Goal: Task Accomplishment & Management: Use online tool/utility

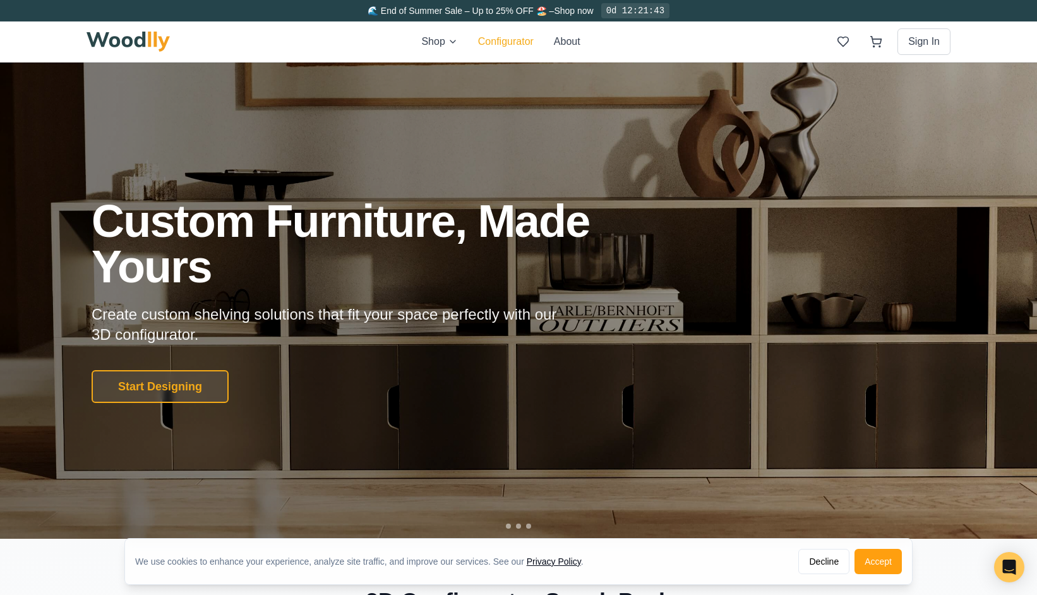
click at [498, 44] on button "Configurator" at bounding box center [506, 41] width 56 height 15
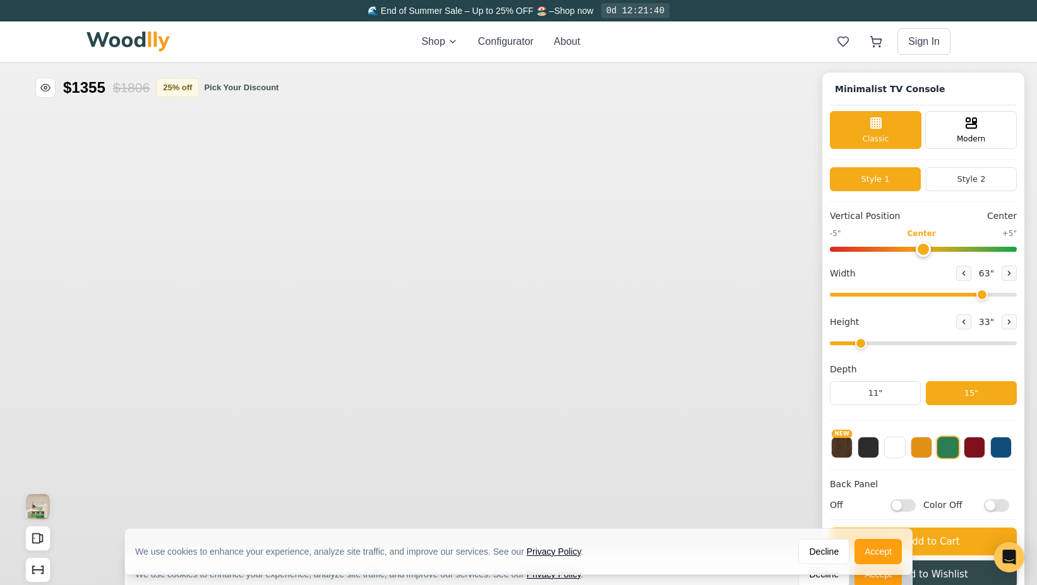
type input "63"
type input "2"
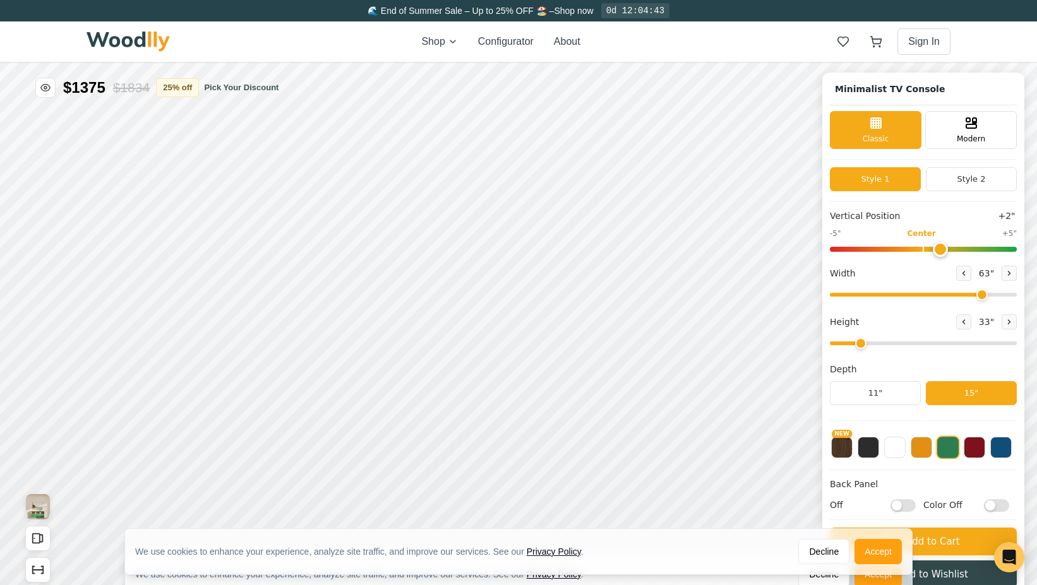
type input "0"
drag, startPoint x: 902, startPoint y: 249, endPoint x: 950, endPoint y: 263, distance: 50.0
click at [938, 251] on input "range" at bounding box center [923, 249] width 187 height 5
drag, startPoint x: 986, startPoint y: 291, endPoint x: 965, endPoint y: 214, distance: 80.0
type input "54"
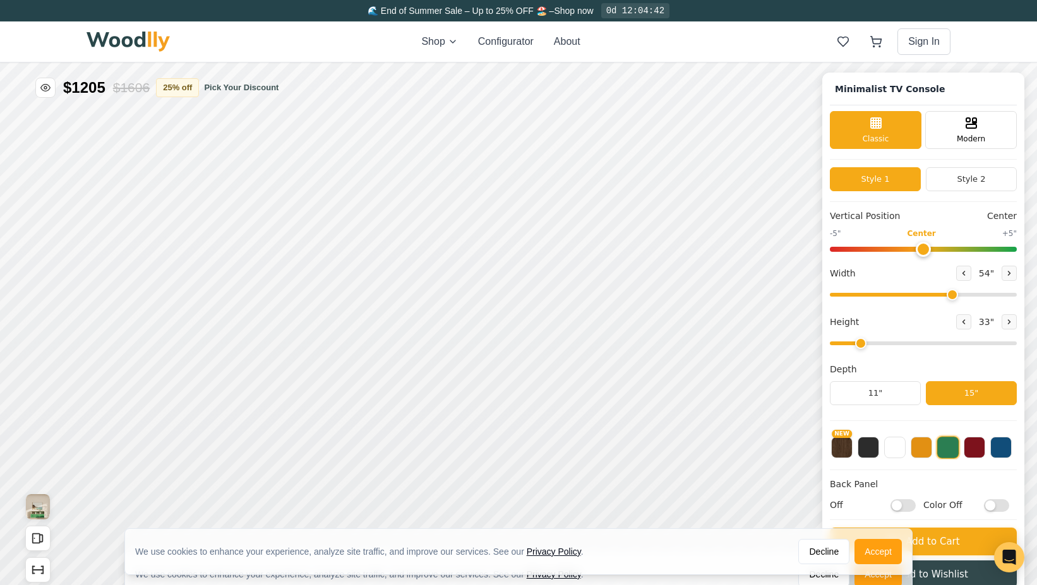
click at [959, 293] on input "range" at bounding box center [923, 295] width 187 height 4
click at [972, 182] on button "Style 2" at bounding box center [971, 179] width 91 height 24
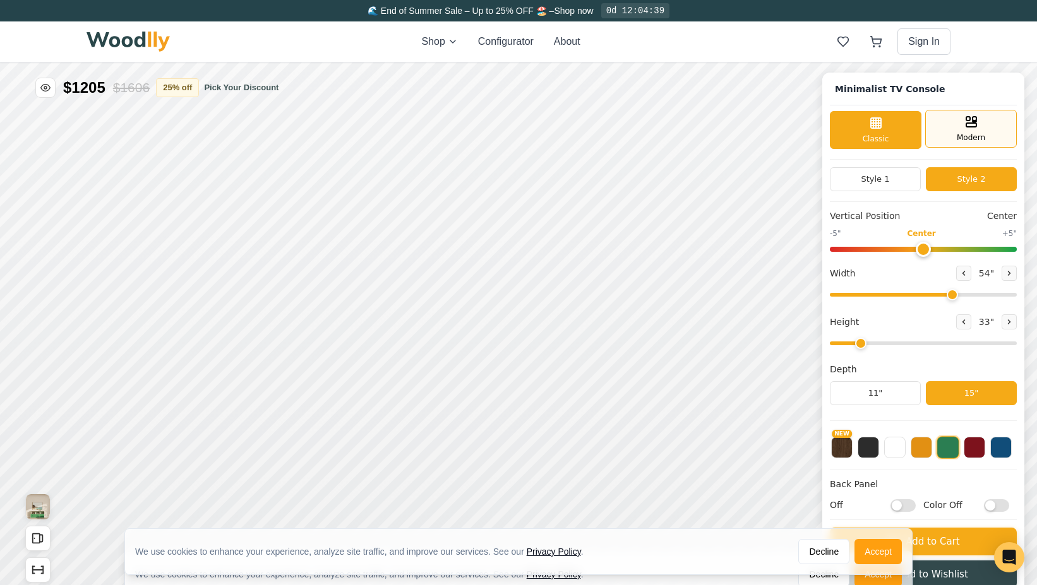
click at [972, 129] on div "Modern" at bounding box center [971, 129] width 92 height 38
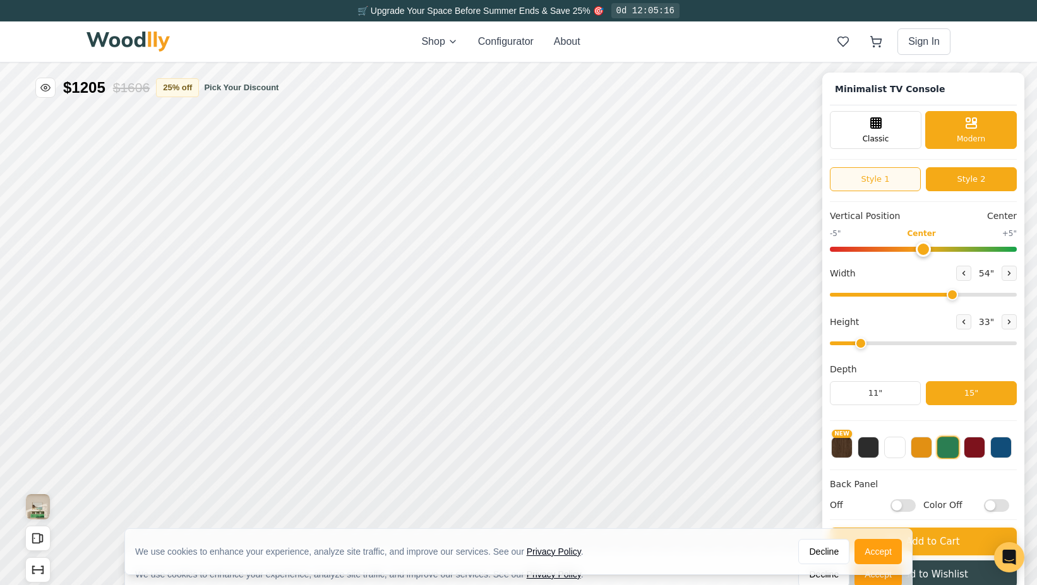
click at [900, 180] on button "Style 1" at bounding box center [875, 179] width 91 height 24
